Goal: Book appointment/travel/reservation

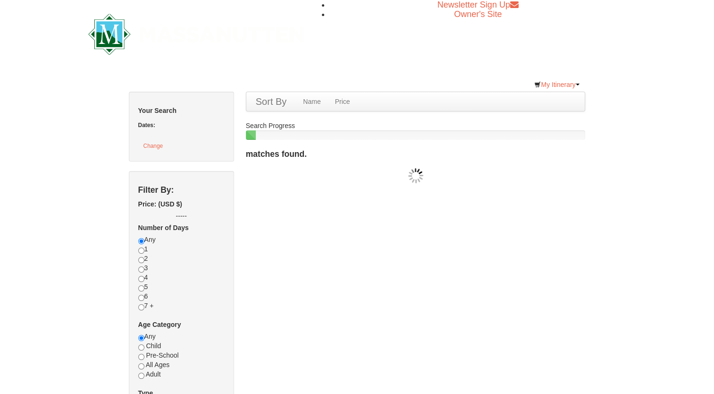
checkbox input "true"
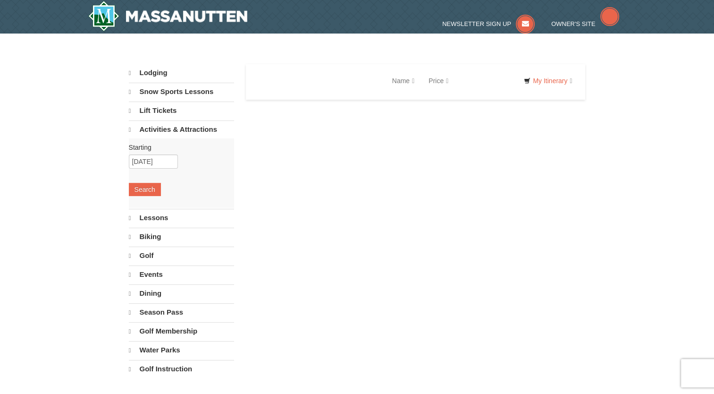
select select "10"
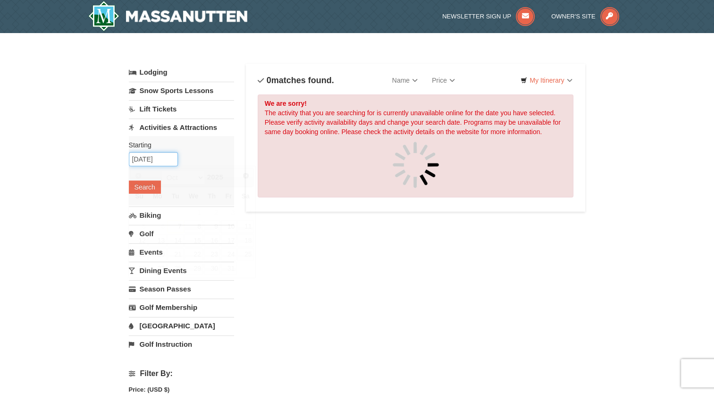
click at [152, 160] on input "[DATE]" at bounding box center [153, 159] width 49 height 14
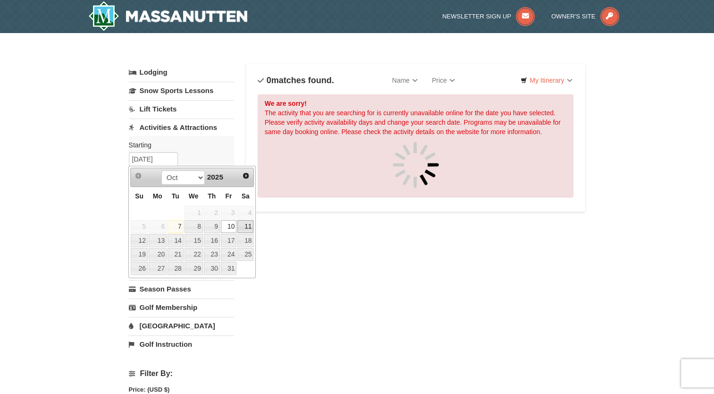
click at [247, 227] on link "11" at bounding box center [245, 226] width 16 height 13
type input "10/11/2025"
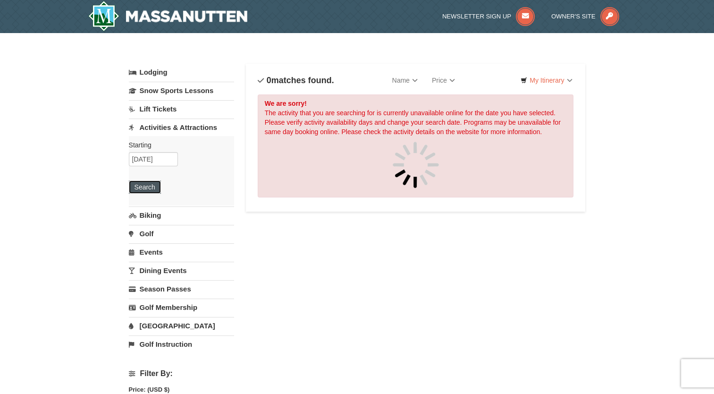
click at [144, 186] on button "Search" at bounding box center [145, 186] width 32 height 13
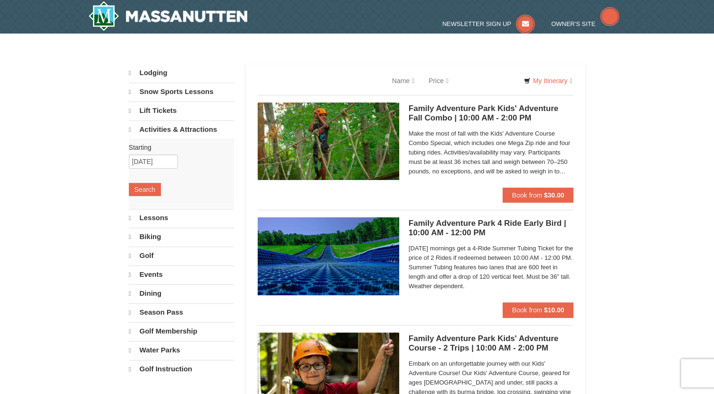
select select "10"
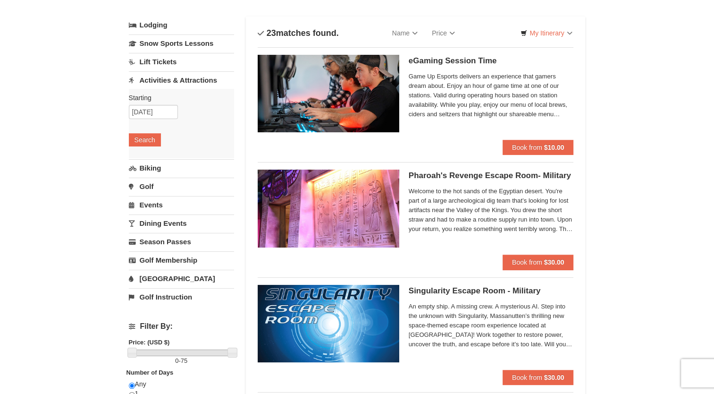
scroll to position [94, 0]
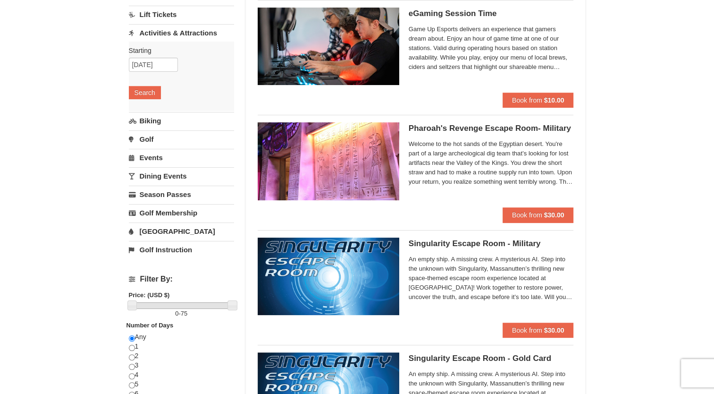
click at [172, 35] on link "Activities & Attractions" at bounding box center [181, 32] width 105 height 17
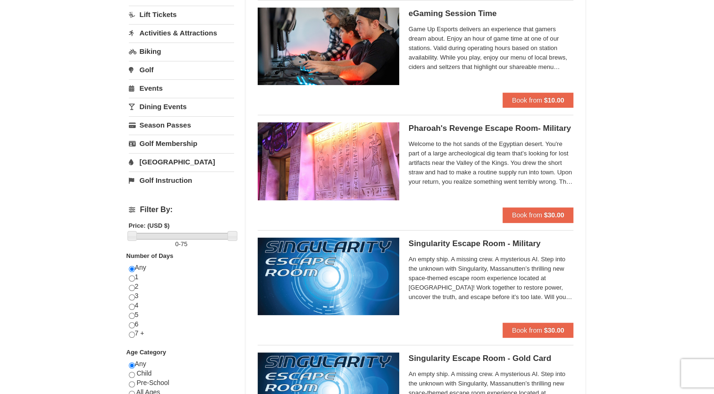
click at [194, 27] on link "Activities & Attractions" at bounding box center [181, 32] width 105 height 17
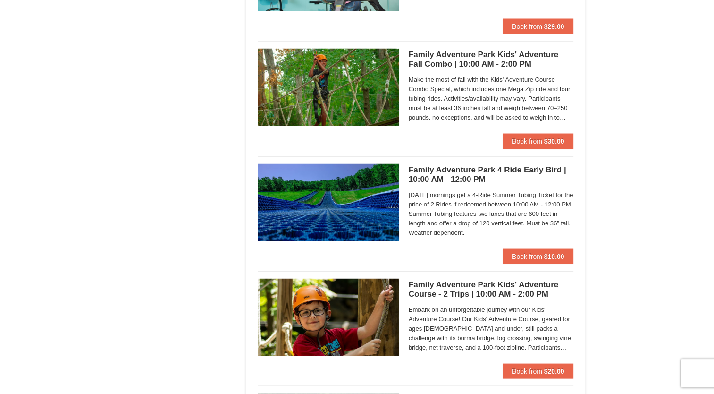
scroll to position [1793, 0]
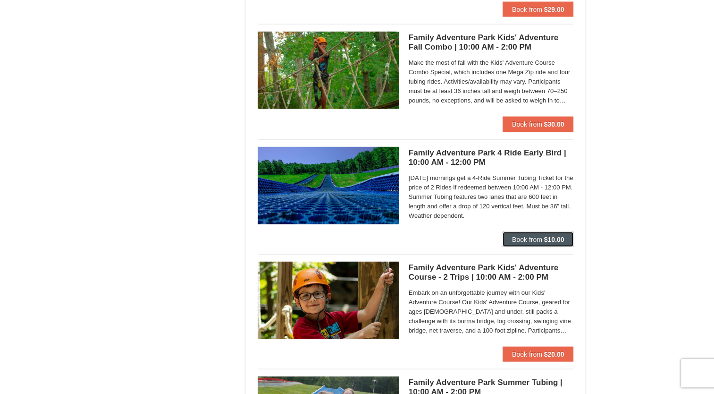
click at [513, 236] on span "Book from" at bounding box center [527, 240] width 30 height 8
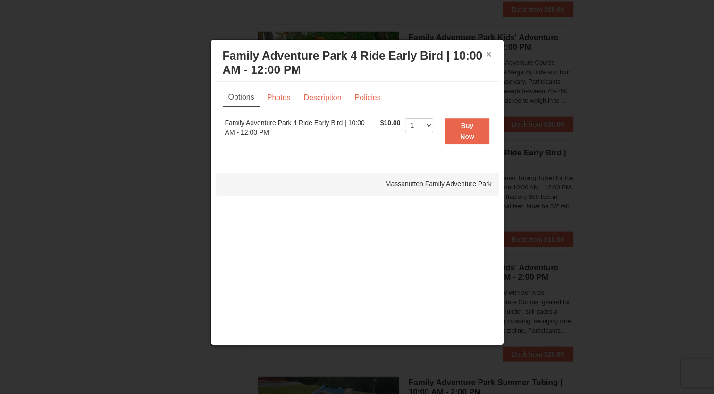
click at [490, 51] on button "×" at bounding box center [489, 54] width 6 height 9
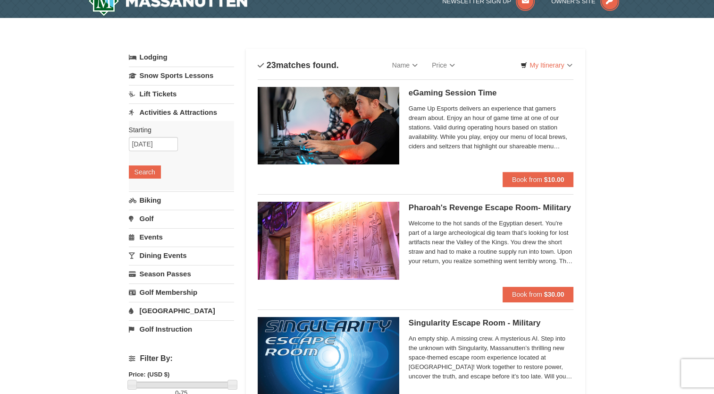
scroll to position [0, 0]
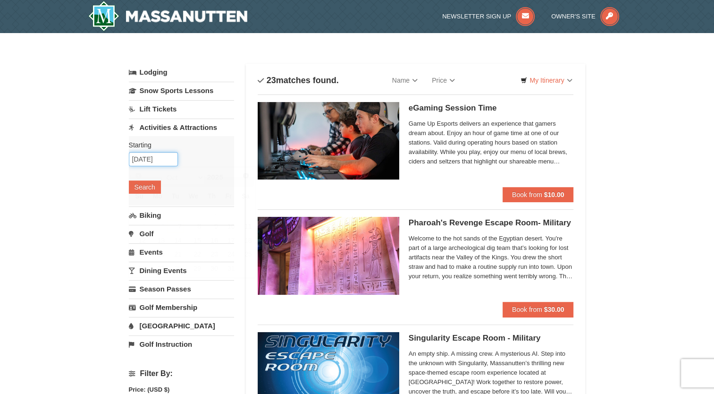
click at [165, 160] on input "10/11/2025" at bounding box center [153, 159] width 49 height 14
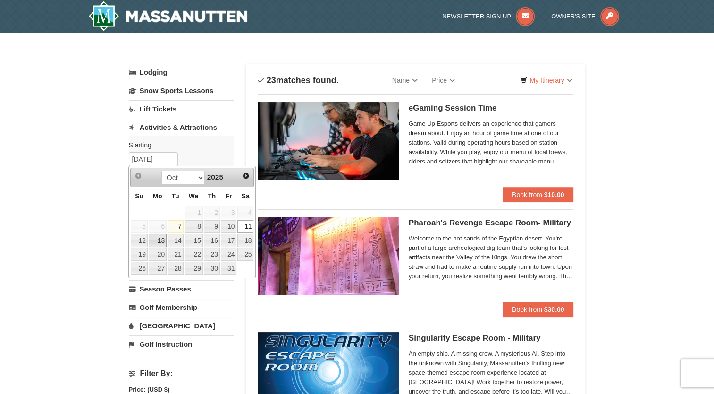
click at [158, 240] on link "13" at bounding box center [158, 240] width 18 height 13
type input "10/13/2025"
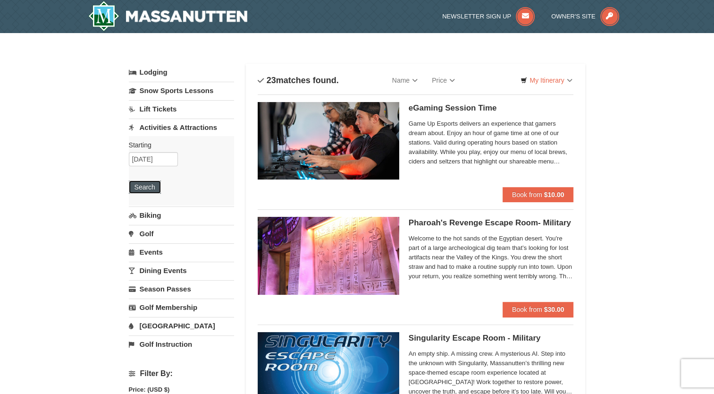
click at [147, 187] on button "Search" at bounding box center [145, 186] width 32 height 13
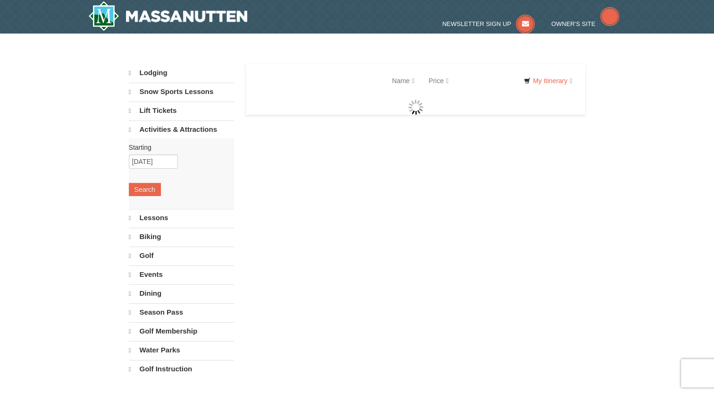
select select "10"
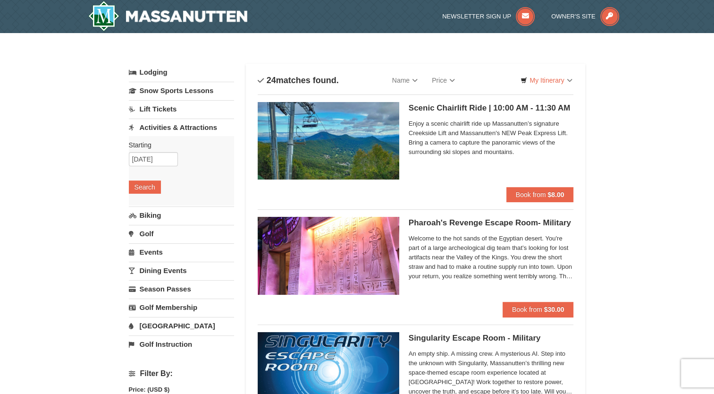
click at [156, 150] on div "Starting Please format dates MM/DD/YYYY Please format dates MM/DD/YYYY 10/13/20…" at bounding box center [181, 170] width 105 height 69
click at [153, 158] on input "10/13/2025" at bounding box center [153, 159] width 49 height 14
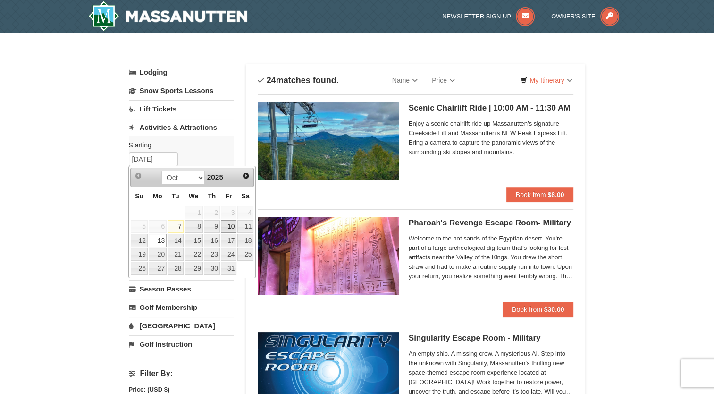
click at [224, 227] on link "10" at bounding box center [229, 226] width 16 height 13
type input "[DATE]"
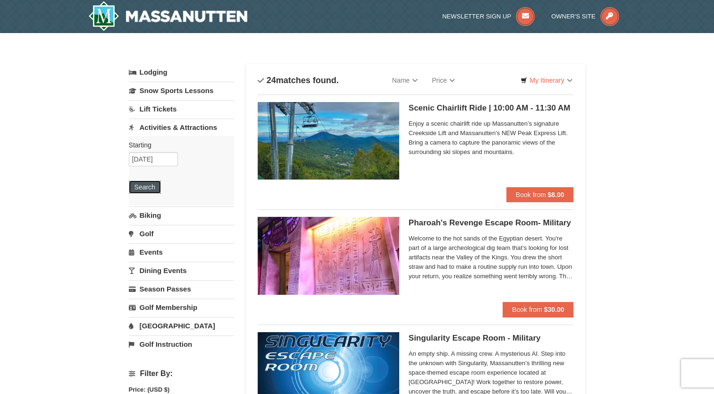
click at [130, 186] on button "Search" at bounding box center [145, 186] width 32 height 13
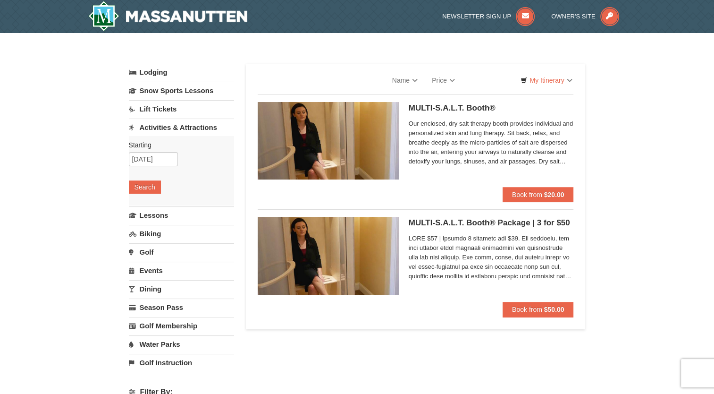
select select "10"
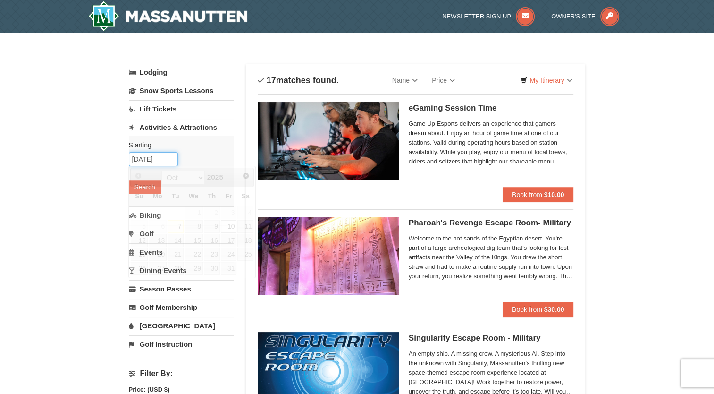
click at [170, 161] on input "[DATE]" at bounding box center [153, 159] width 49 height 14
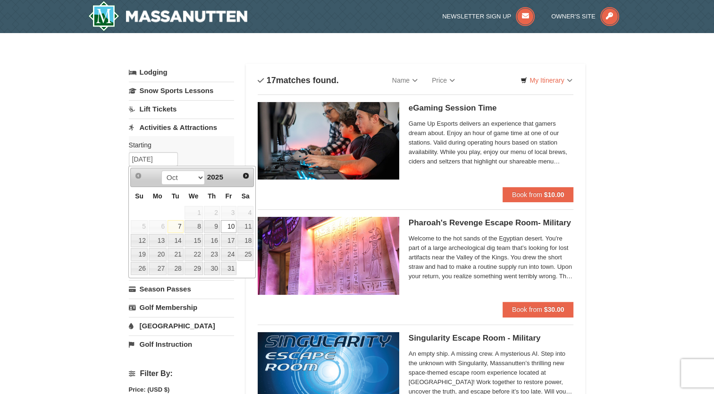
click at [207, 151] on div "Starting Please format dates MM/DD/YYYY Please format dates MM/DD/YYYY [DATE] S…" at bounding box center [181, 170] width 105 height 69
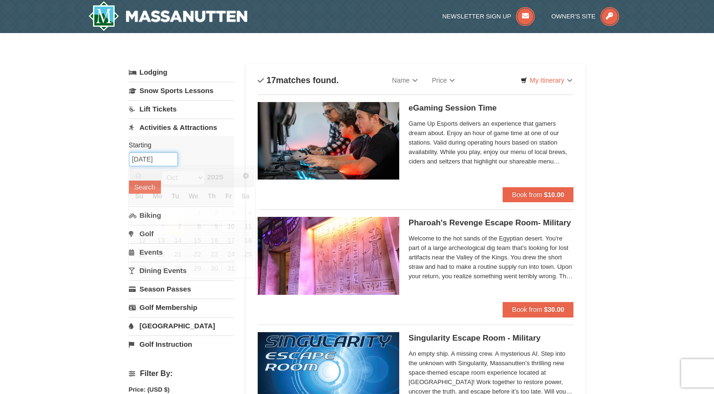
click at [165, 161] on input "[DATE]" at bounding box center [153, 159] width 49 height 14
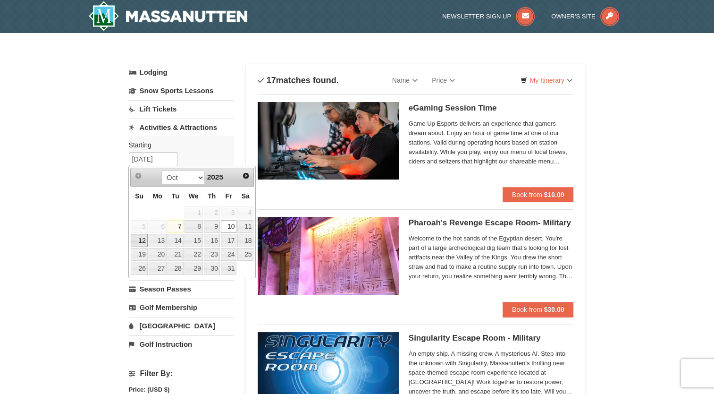
click at [138, 237] on link "12" at bounding box center [139, 240] width 17 height 13
type input "[DATE]"
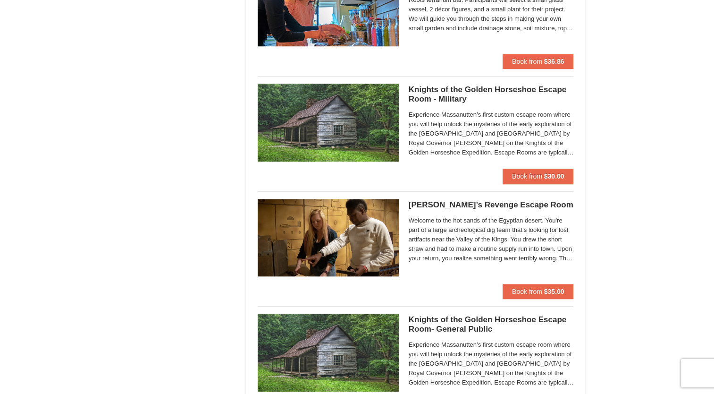
scroll to position [755, 0]
